Goal: Task Accomplishment & Management: Use online tool/utility

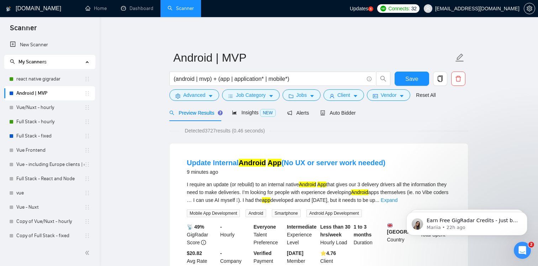
click at [56, 78] on link "react native gigradar" at bounding box center [50, 79] width 68 height 14
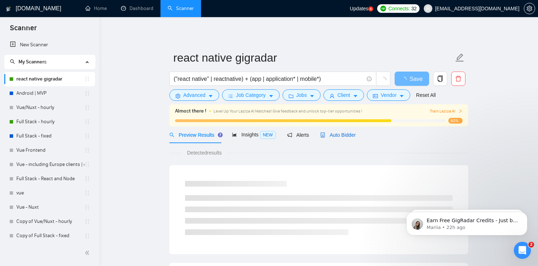
click at [334, 136] on span "Auto Bidder" at bounding box center [338, 135] width 35 height 6
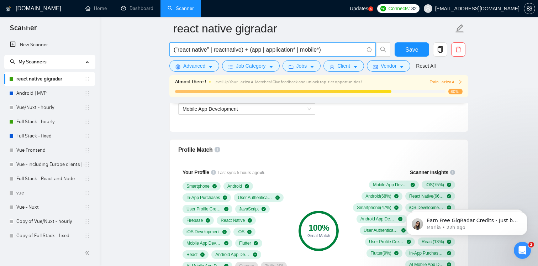
scroll to position [428, 0]
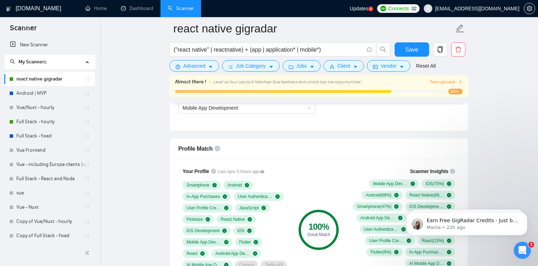
click at [521, 247] on icon "Open Intercom Messenger" at bounding box center [523, 251] width 12 height 12
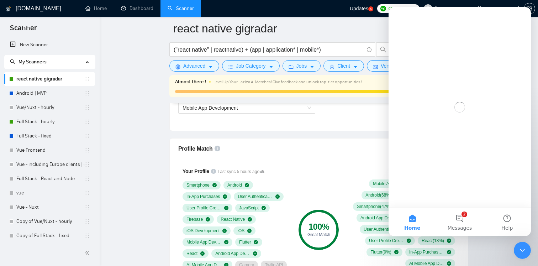
scroll to position [0, 0]
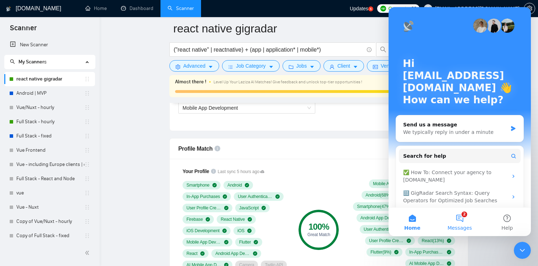
click at [463, 220] on button "2 Messages" at bounding box center [459, 222] width 47 height 28
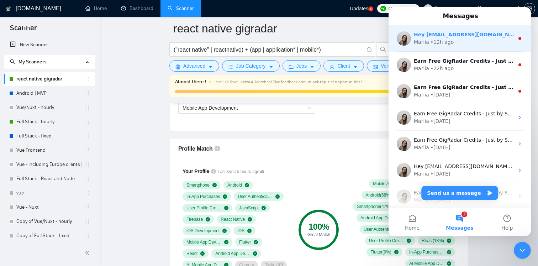
click at [458, 40] on div "Mariia • 12h ago" at bounding box center [464, 41] width 100 height 7
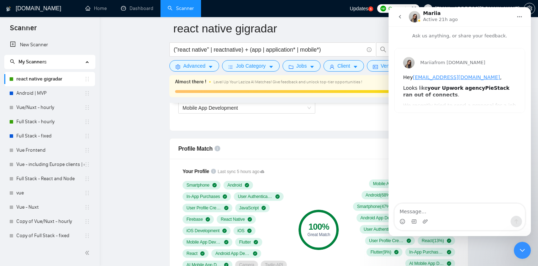
click at [519, 253] on icon "Close Intercom Messenger" at bounding box center [523, 250] width 9 height 9
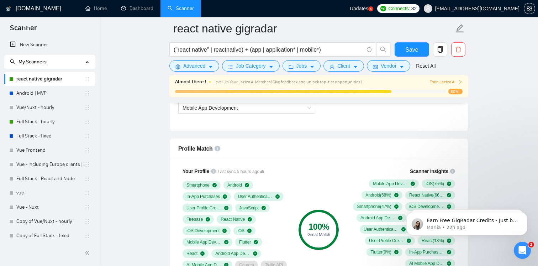
click at [522, 244] on div "Open Intercom Messenger" at bounding box center [523, 251] width 24 height 24
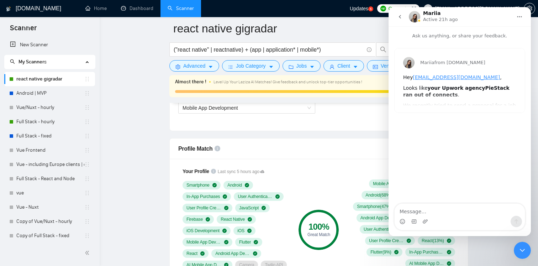
click at [401, 18] on icon "go back" at bounding box center [400, 17] width 2 height 4
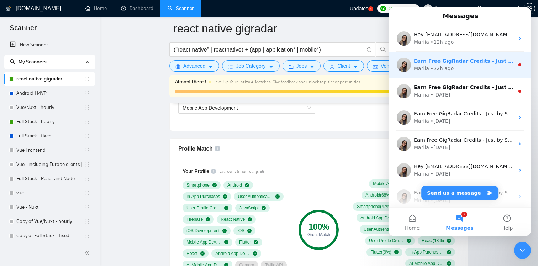
click at [467, 67] on div "Mariia • 22h ago" at bounding box center [464, 68] width 100 height 7
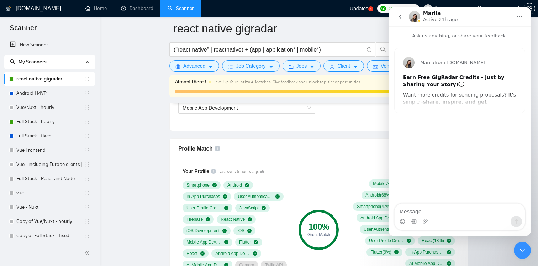
click at [403, 17] on button "go back" at bounding box center [401, 17] width 14 height 14
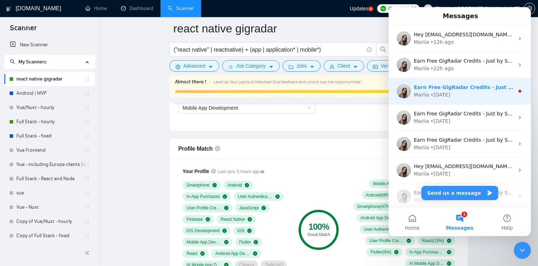
click at [455, 94] on div "Mariia • [DATE]" at bounding box center [464, 94] width 100 height 7
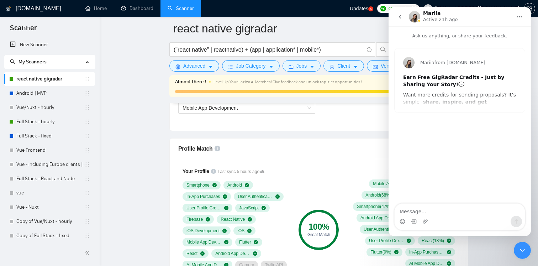
click at [399, 18] on icon "go back" at bounding box center [400, 17] width 6 height 6
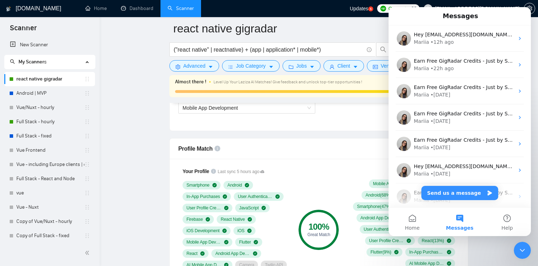
click at [138, 9] on link "Dashboard" at bounding box center [137, 8] width 32 height 6
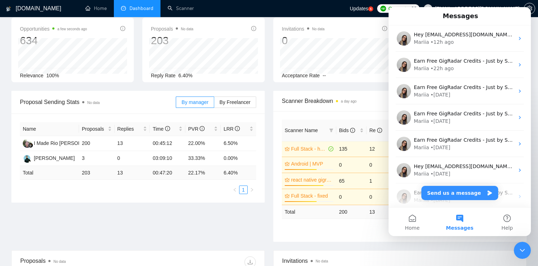
scroll to position [45, 0]
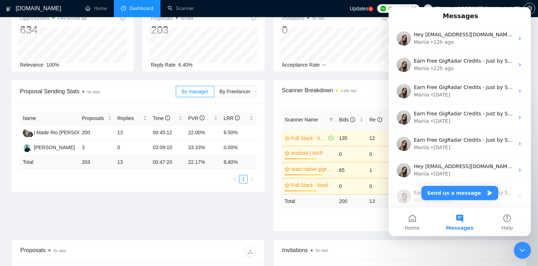
click at [527, 249] on icon "Close Intercom Messenger" at bounding box center [523, 250] width 9 height 9
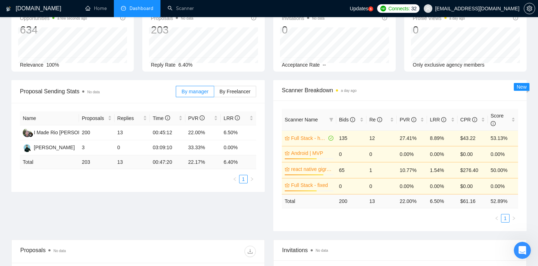
scroll to position [0, 0]
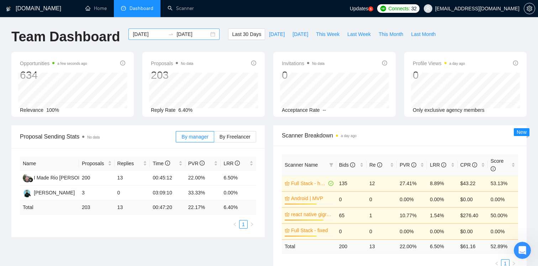
click at [146, 35] on input "[DATE]" at bounding box center [149, 34] width 32 height 8
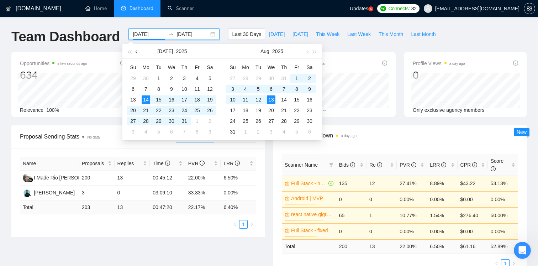
click at [137, 51] on span "button" at bounding box center [138, 52] width 4 height 4
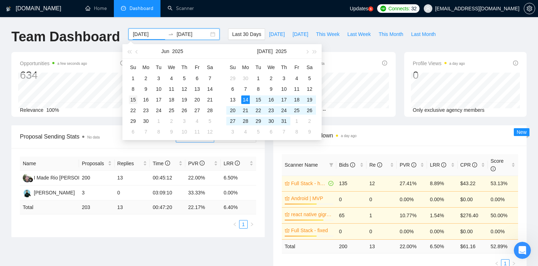
type input "[DATE]"
click at [134, 99] on div "15" at bounding box center [133, 99] width 9 height 9
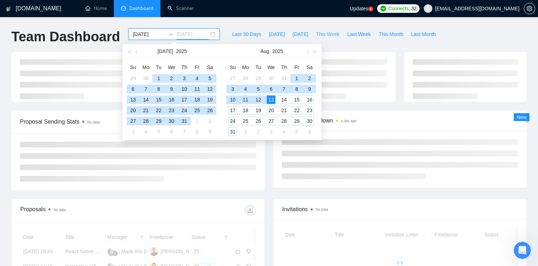
type input "[DATE]"
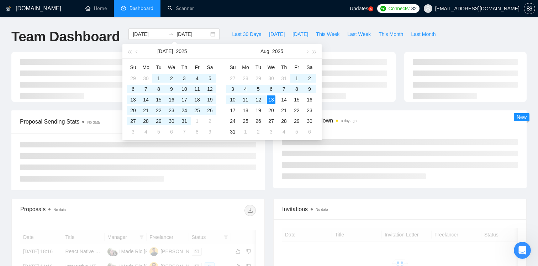
click at [322, 21] on div "[DOMAIN_NAME] Home Dashboard Scanner Updates 5 Connects: 32 [EMAIL_ADDRESS][DOM…" at bounding box center [269, 245] width 538 height 490
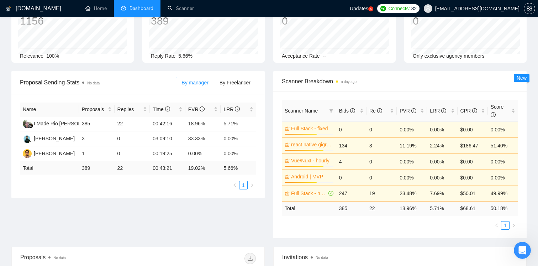
scroll to position [63, 0]
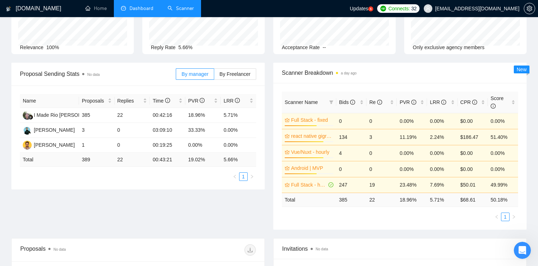
click at [184, 10] on link "Scanner" at bounding box center [181, 8] width 26 height 6
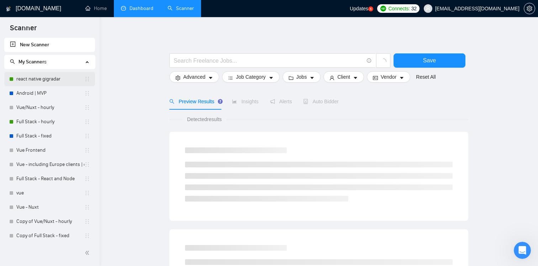
click at [53, 77] on link "react native gigradar" at bounding box center [50, 79] width 68 height 14
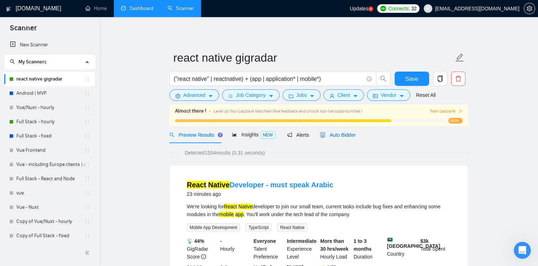
click at [337, 137] on div "Auto Bidder" at bounding box center [338, 135] width 35 height 8
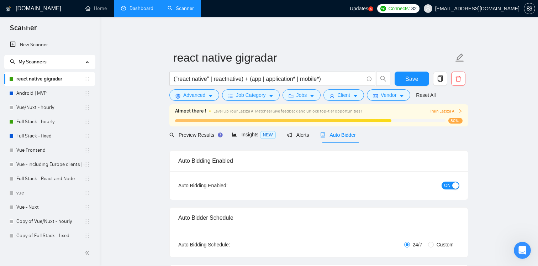
checkbox input "true"
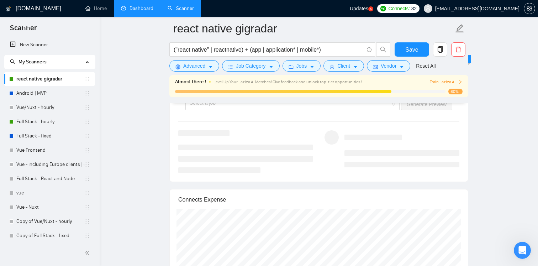
scroll to position [1433, 0]
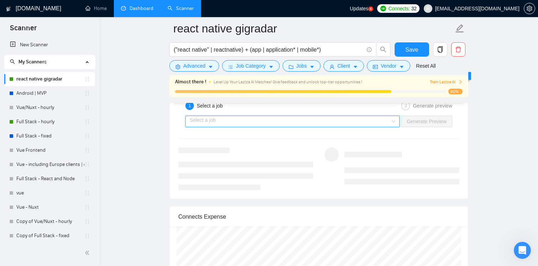
click at [294, 127] on input "search" at bounding box center [290, 121] width 201 height 11
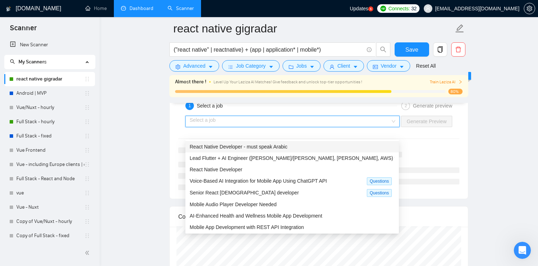
click at [287, 144] on span "React Native Developer - must speak Arabic" at bounding box center [239, 147] width 98 height 6
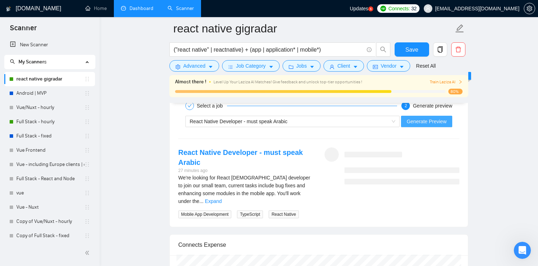
click at [426, 125] on span "Generate Preview" at bounding box center [427, 122] width 40 height 8
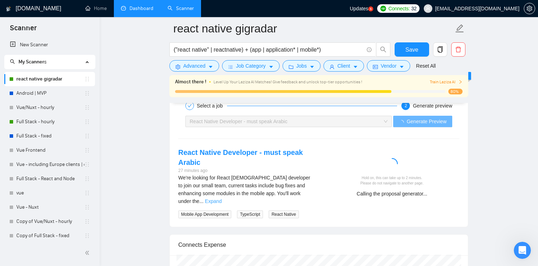
click at [222, 202] on link "Expand" at bounding box center [213, 201] width 17 height 6
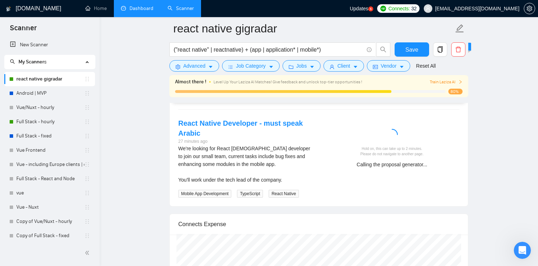
scroll to position [1465, 0]
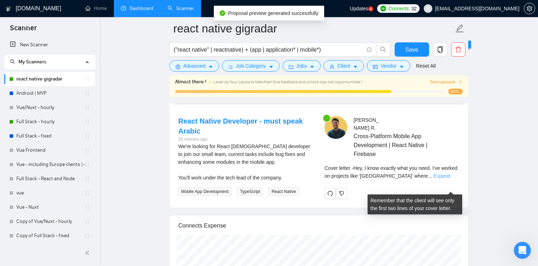
click at [450, 179] on link "Expand" at bounding box center [442, 176] width 17 height 6
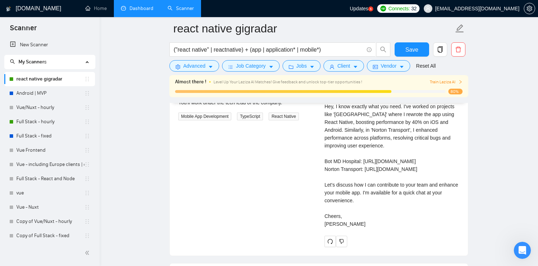
scroll to position [1539, 0]
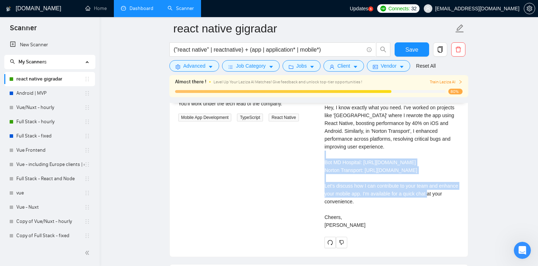
drag, startPoint x: 327, startPoint y: 174, endPoint x: 390, endPoint y: 209, distance: 72.5
click at [390, 209] on div "Cover letter Hey, I know exactly what you need. I've worked on projects like '[…" at bounding box center [392, 162] width 135 height 133
click at [380, 196] on div "Cover letter Hey, I know exactly what you need. I've worked on projects like '[…" at bounding box center [392, 162] width 135 height 133
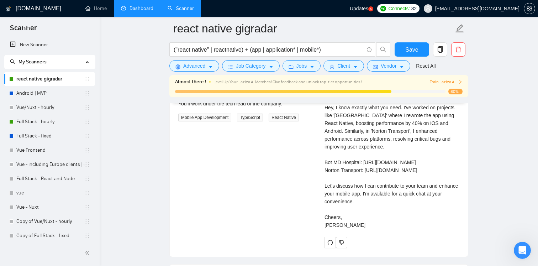
click at [375, 124] on div "Cover letter Hey, I know exactly what you need. I've worked on projects like '[…" at bounding box center [392, 162] width 135 height 133
